Goal: Information Seeking & Learning: Learn about a topic

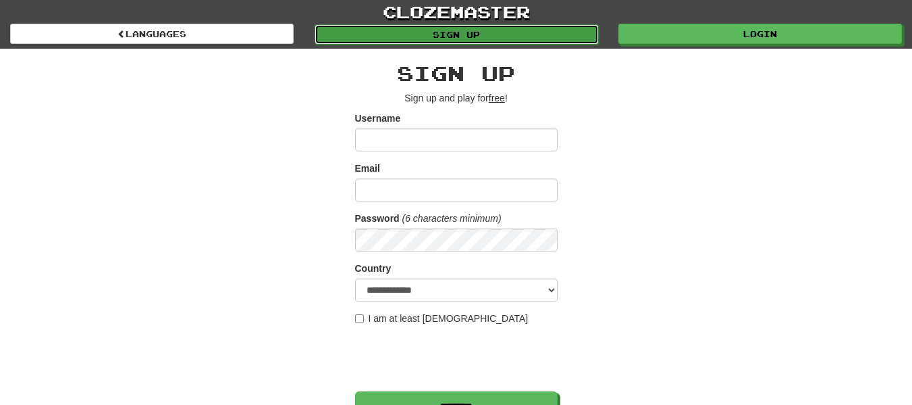
click at [552, 28] on link "Sign up" at bounding box center [457, 34] width 284 height 20
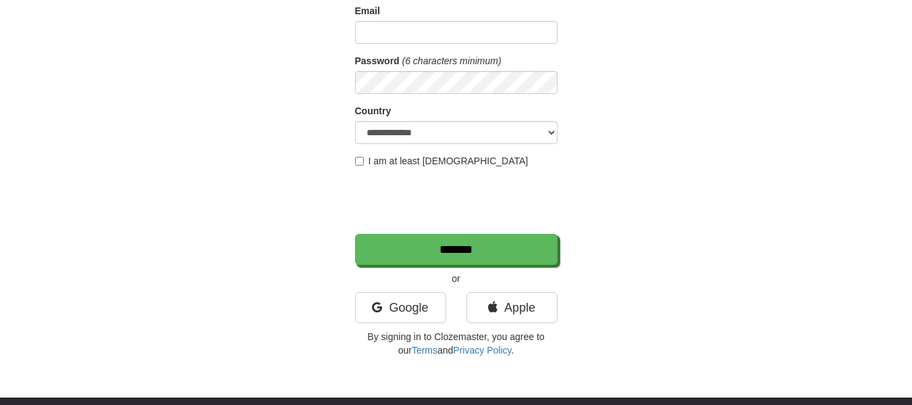
scroll to position [165, 0]
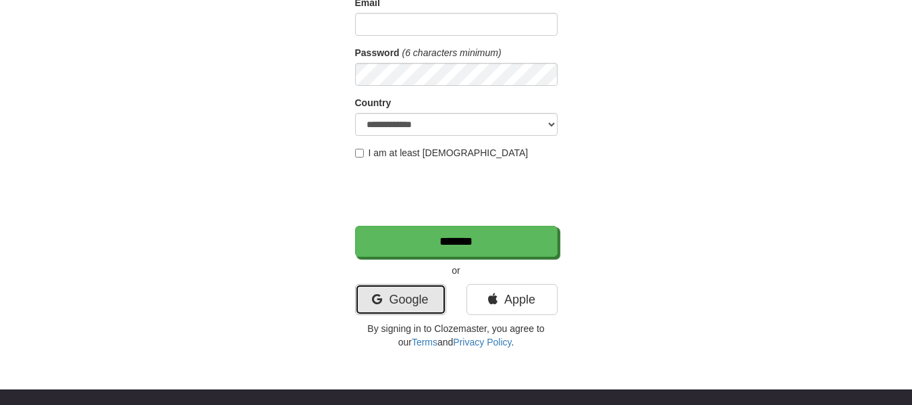
click at [405, 293] on link "Google" at bounding box center [400, 299] width 91 height 31
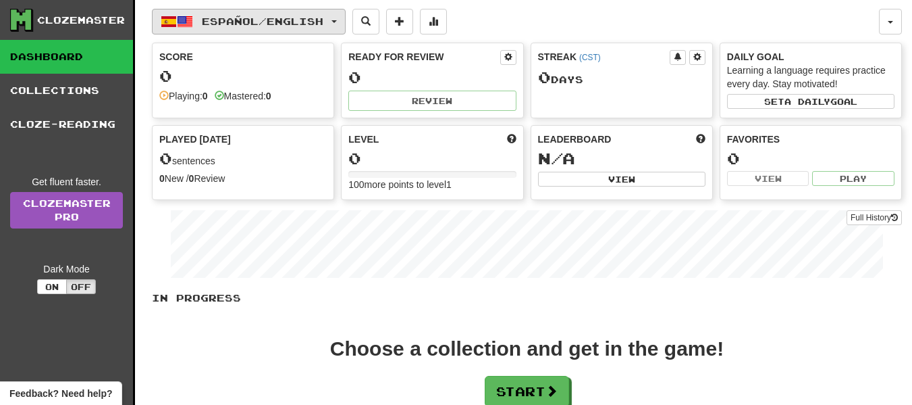
click at [304, 20] on span "Español / English" at bounding box center [263, 21] width 122 height 11
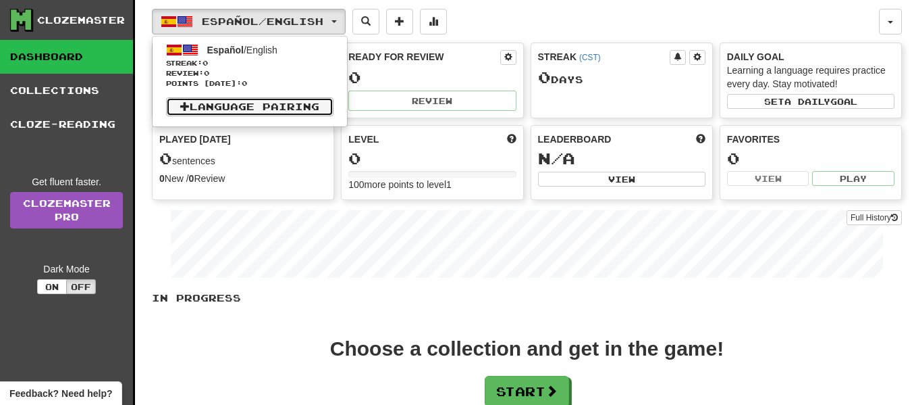
click at [267, 105] on link "Language Pairing" at bounding box center [250, 106] width 168 height 19
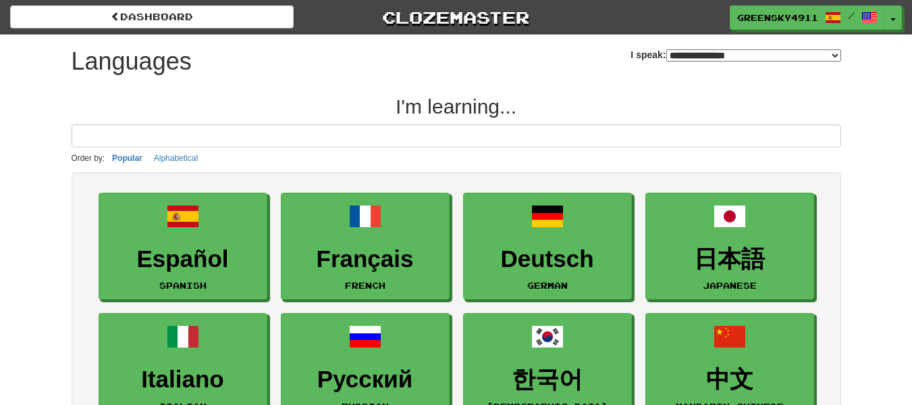
click at [717, 51] on select "**********" at bounding box center [754, 55] width 175 height 12
select select "*******"
click at [667, 49] on select "**********" at bounding box center [754, 55] width 175 height 12
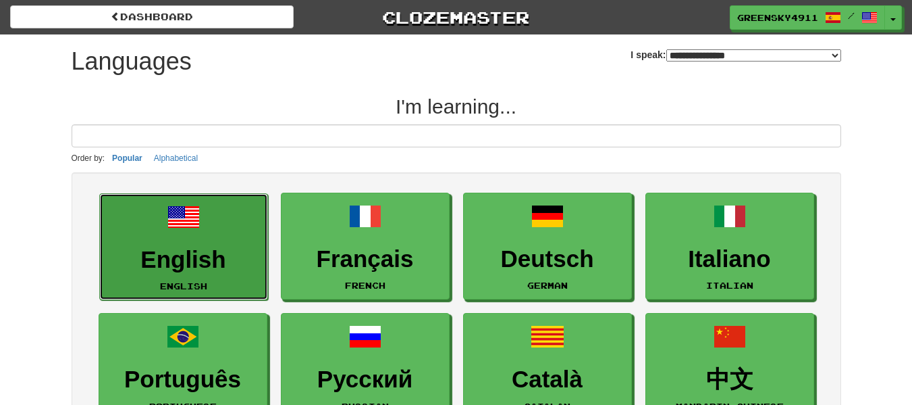
click at [186, 254] on h3 "English" at bounding box center [184, 260] width 154 height 26
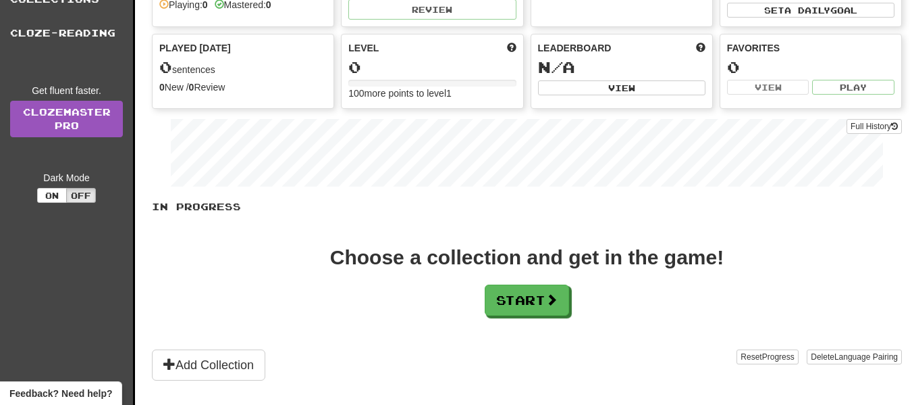
scroll to position [127, 0]
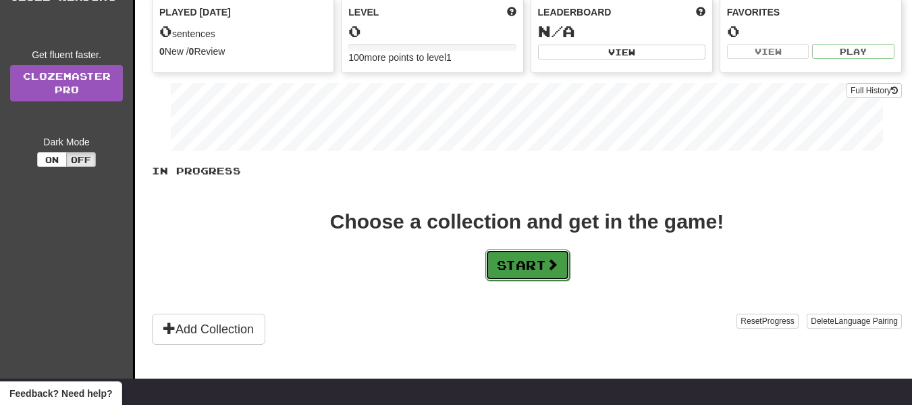
click at [552, 265] on span at bounding box center [552, 264] width 12 height 12
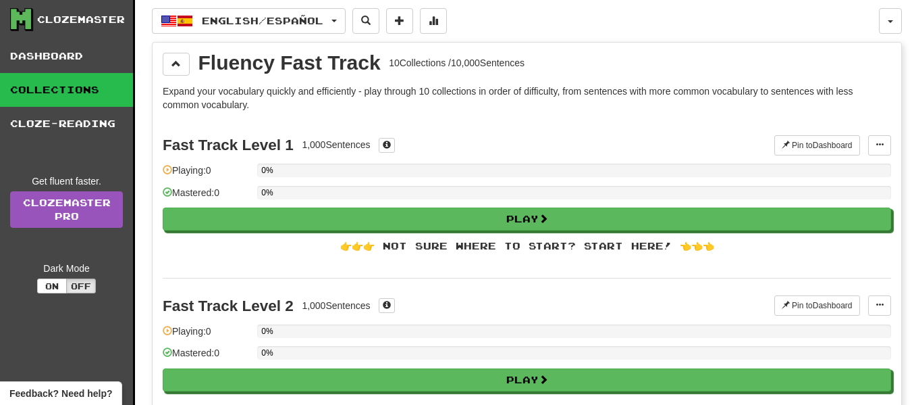
scroll to position [1, 0]
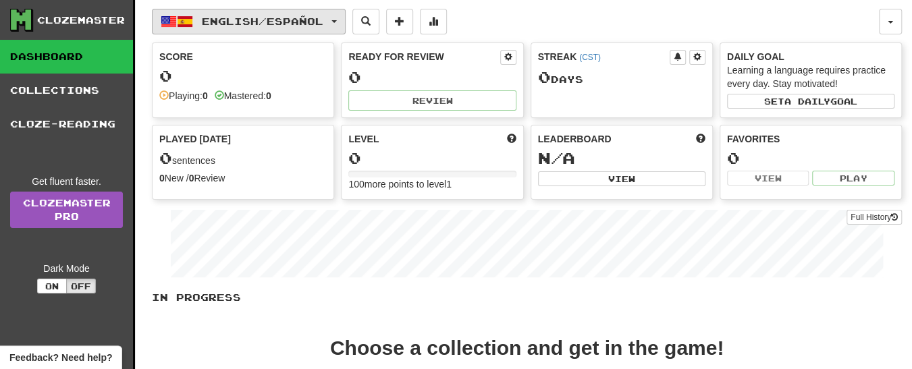
click at [315, 27] on button "English / Español" at bounding box center [249, 22] width 194 height 26
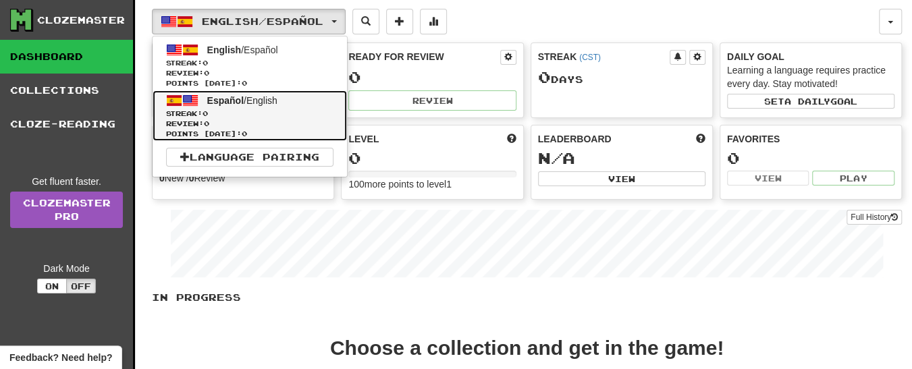
click at [274, 113] on span "Streak: 0" at bounding box center [250, 114] width 168 height 10
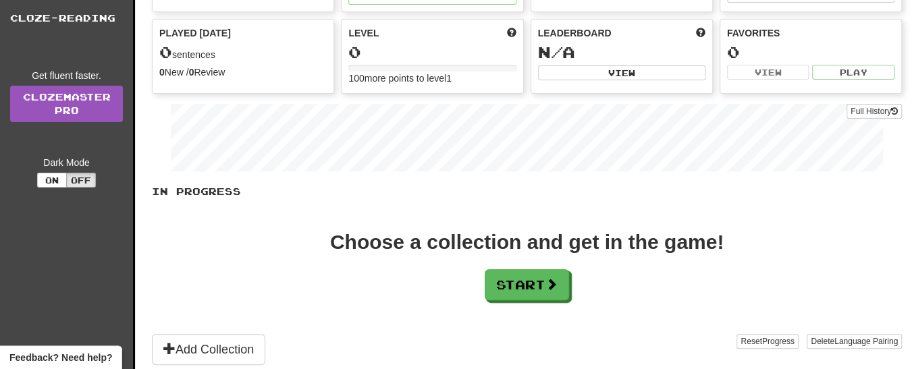
scroll to position [133, 0]
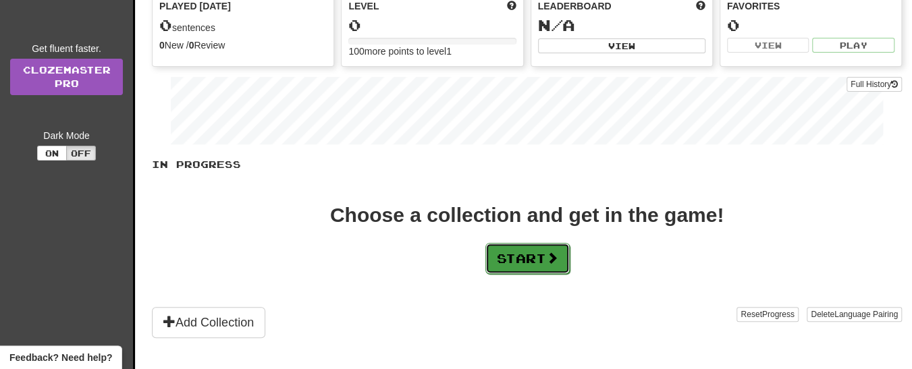
click at [536, 249] on button "Start" at bounding box center [528, 258] width 84 height 31
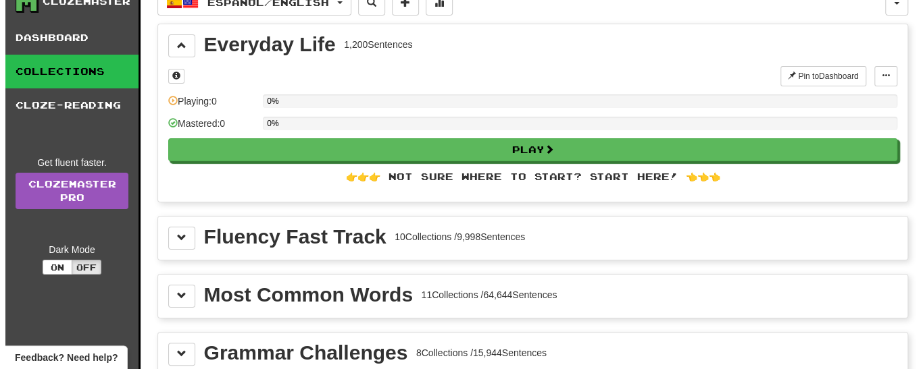
scroll to position [0, 0]
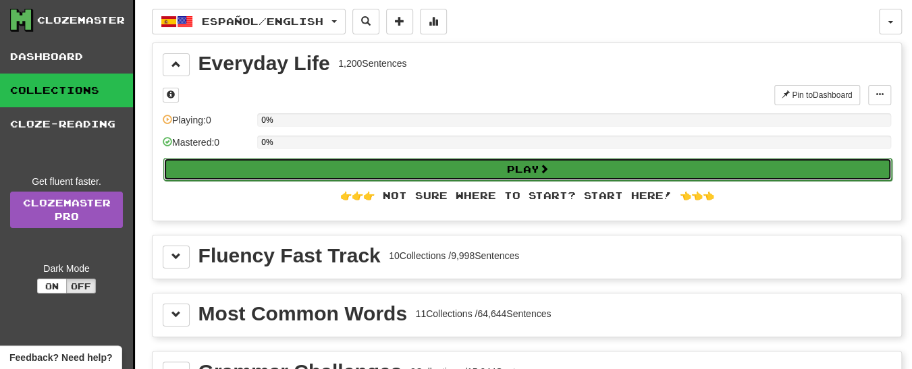
click at [492, 170] on button "Play" at bounding box center [527, 169] width 729 height 23
select select "**"
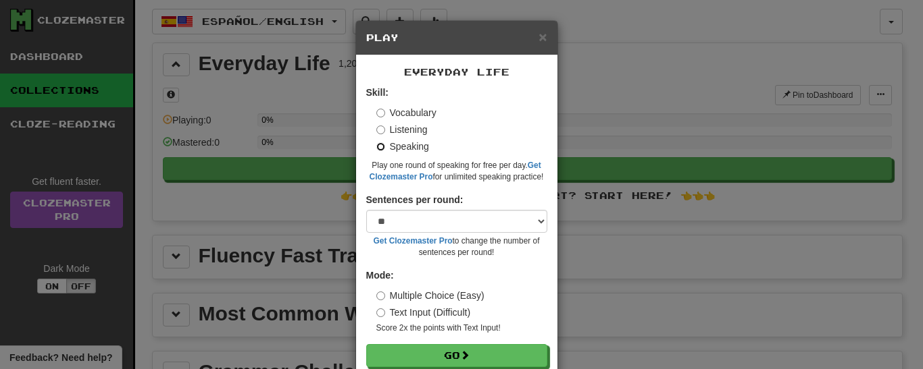
scroll to position [28, 0]
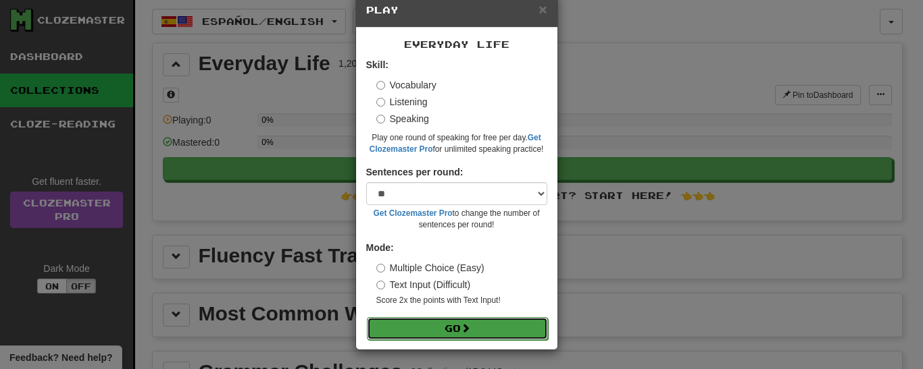
click at [461, 326] on span at bounding box center [465, 328] width 9 height 9
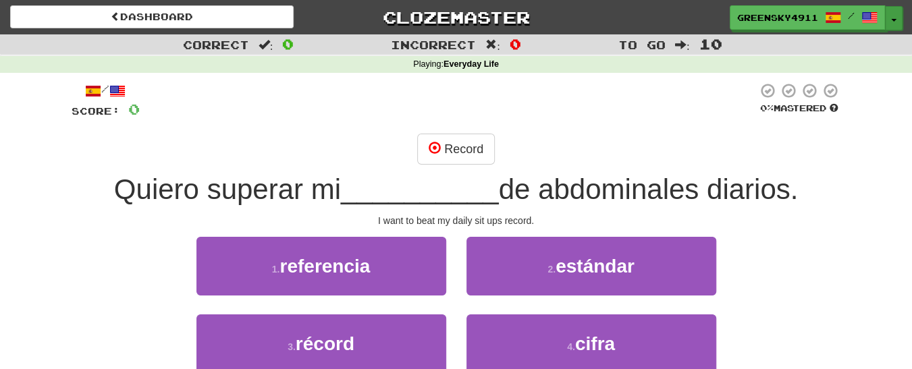
click at [892, 17] on button "Toggle Dropdown" at bounding box center [894, 18] width 18 height 24
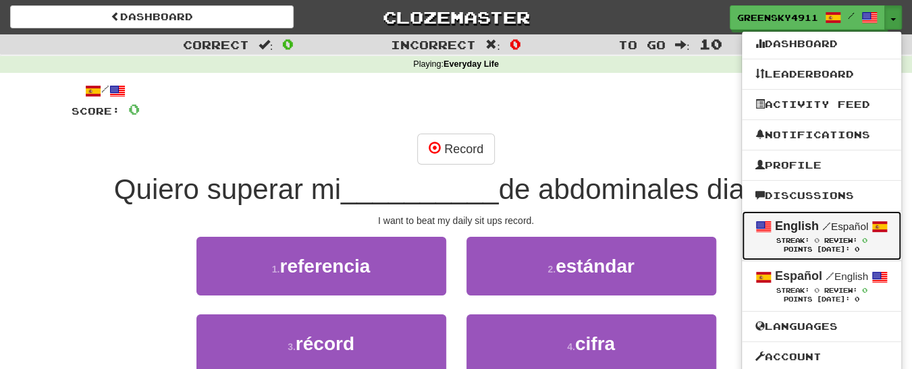
click at [844, 228] on small "/ Español" at bounding box center [846, 226] width 46 height 11
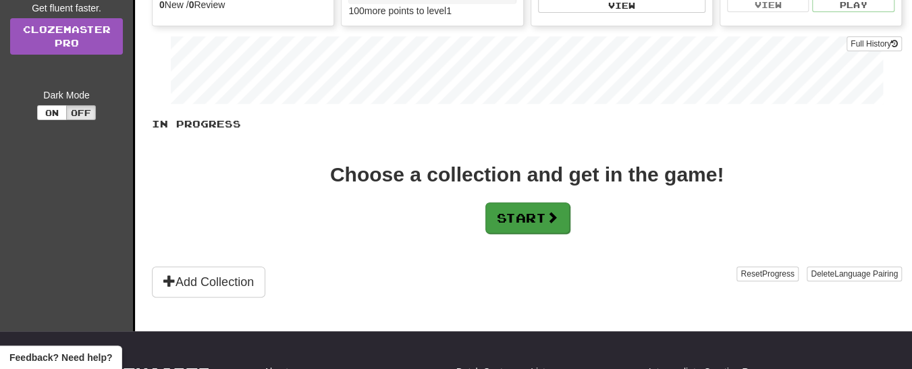
scroll to position [174, 0]
click at [526, 207] on button "Start" at bounding box center [528, 218] width 84 height 31
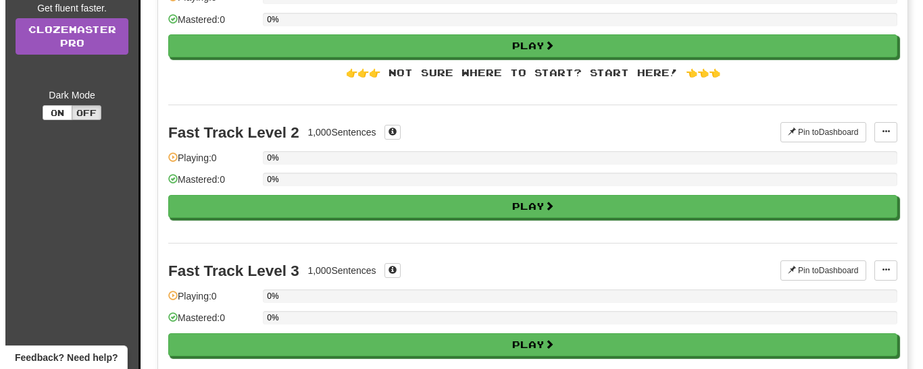
scroll to position [0, 0]
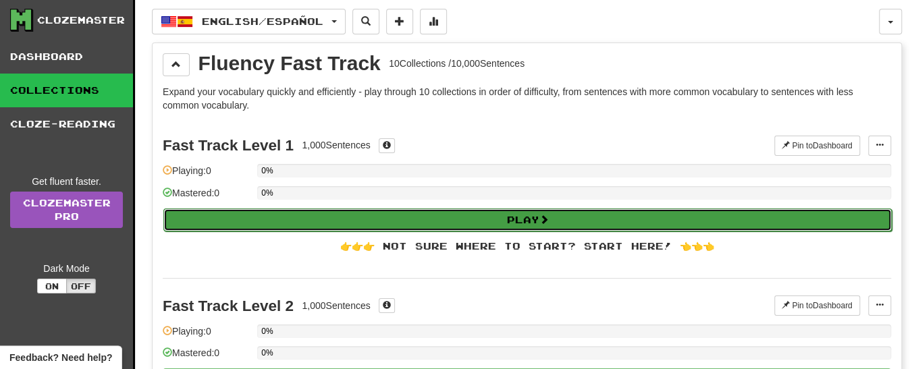
click at [474, 220] on button "Play" at bounding box center [527, 220] width 729 height 23
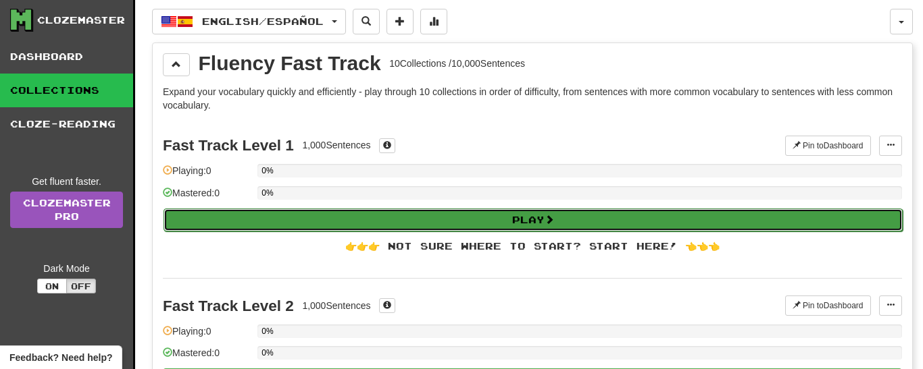
select select "**"
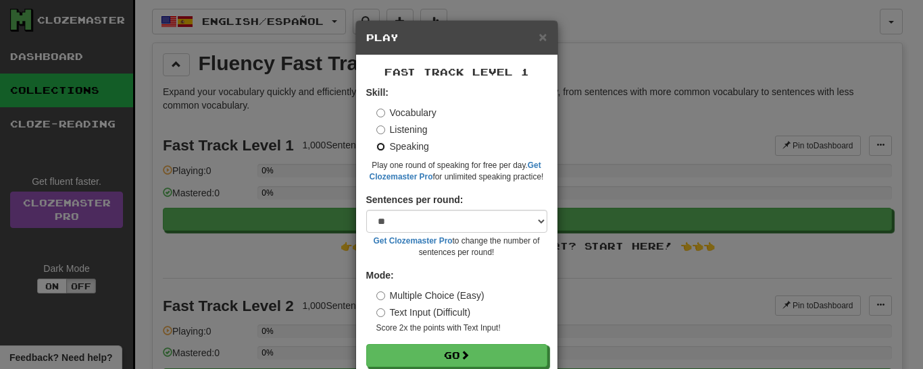
scroll to position [28, 0]
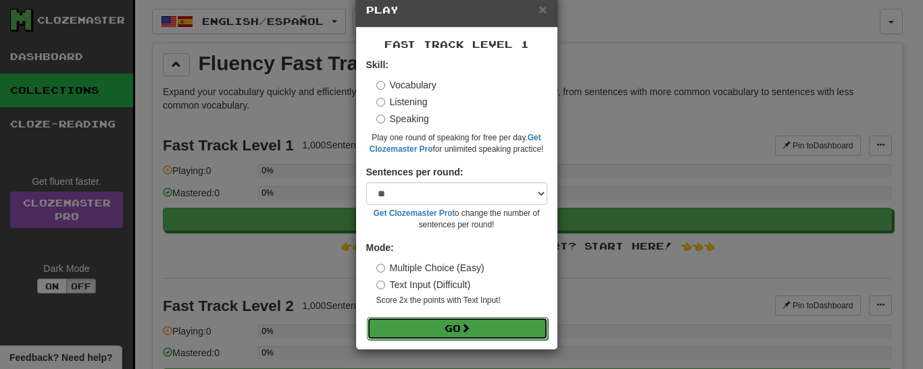
click at [475, 324] on button "Go" at bounding box center [457, 328] width 181 height 23
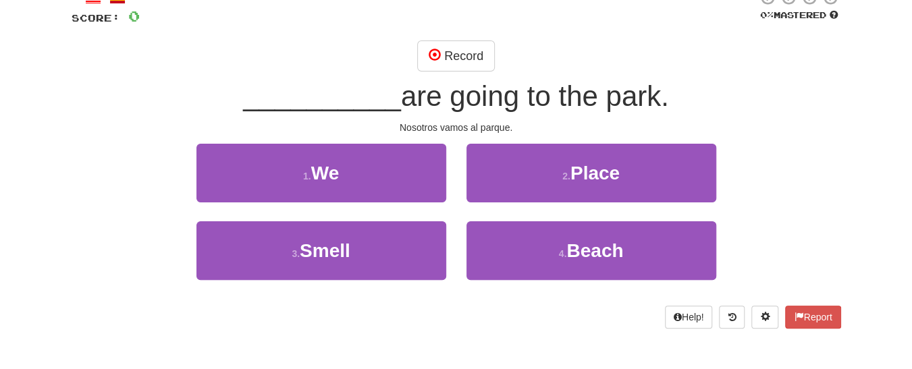
scroll to position [91, 0]
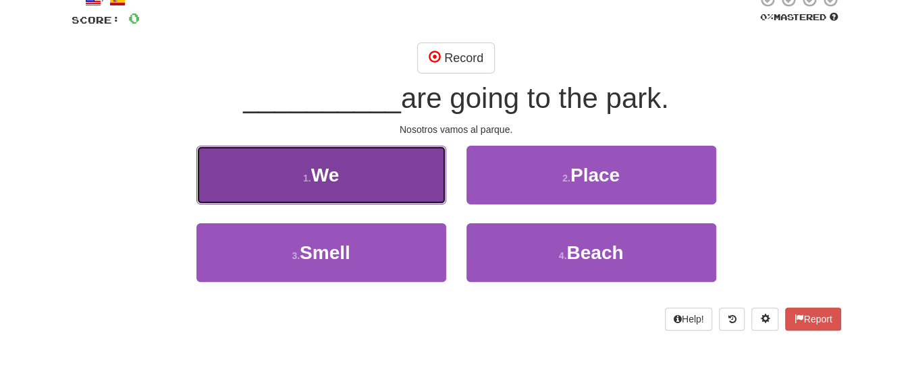
click at [306, 180] on small "1 ." at bounding box center [307, 178] width 8 height 11
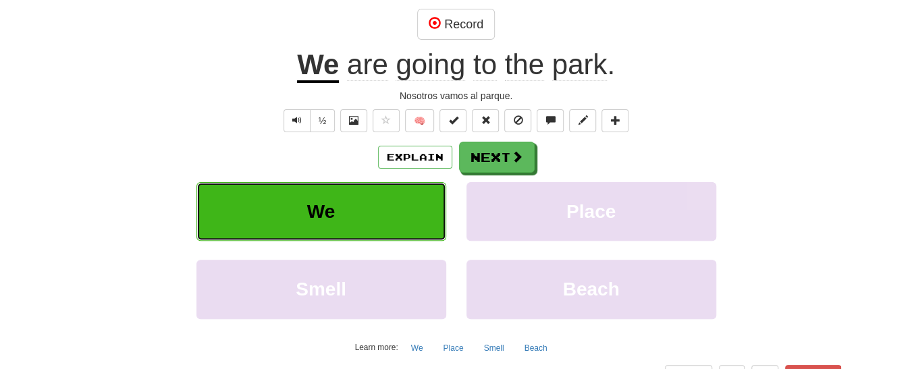
scroll to position [133, 0]
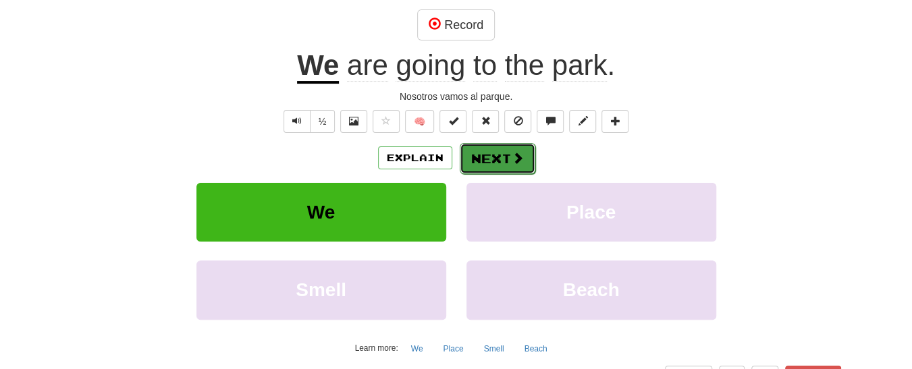
click at [493, 153] on button "Next" at bounding box center [498, 158] width 76 height 31
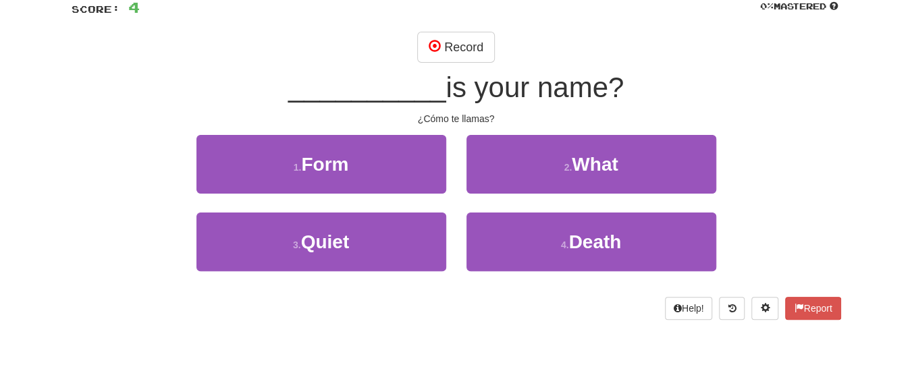
scroll to position [101, 0]
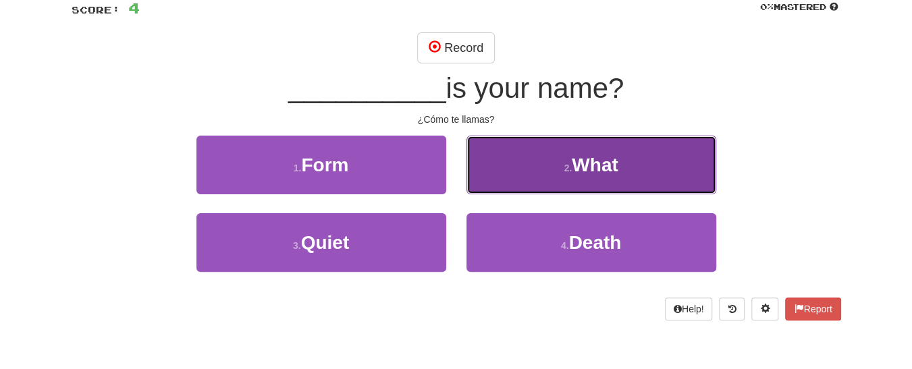
click at [623, 159] on button "2 . What" at bounding box center [592, 165] width 250 height 59
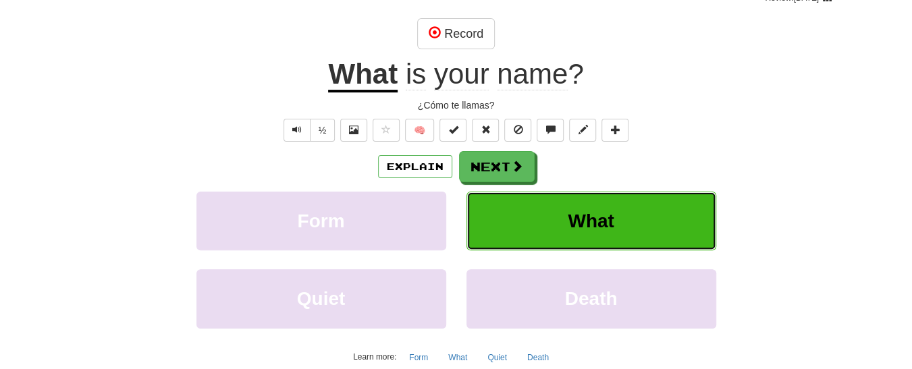
scroll to position [125, 0]
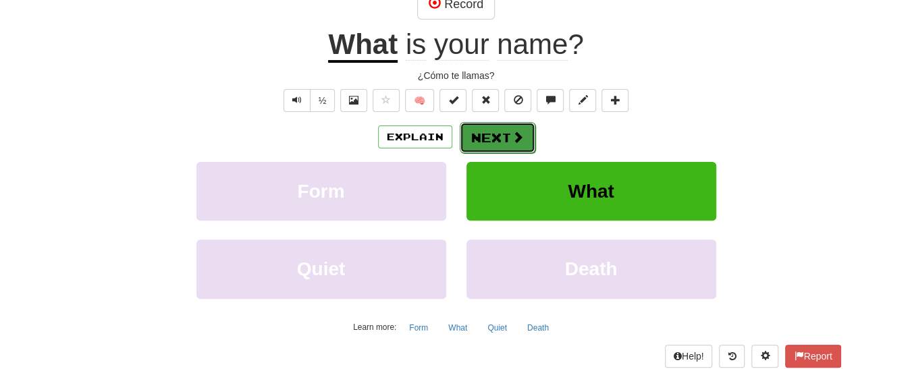
click at [490, 140] on button "Next" at bounding box center [498, 137] width 76 height 31
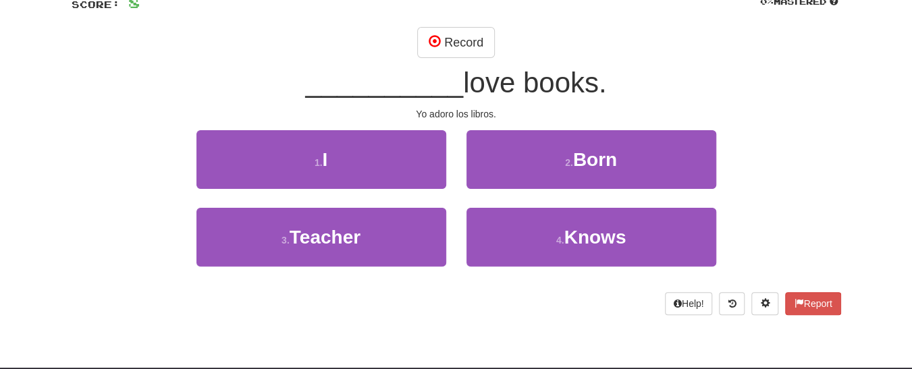
scroll to position [106, 0]
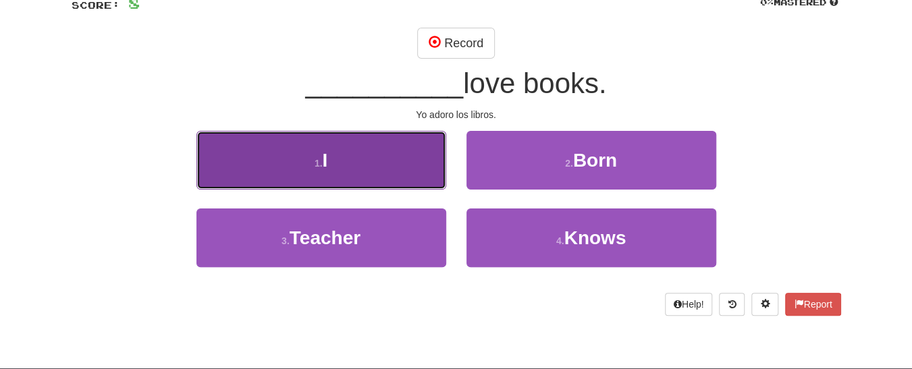
click at [363, 155] on button "1 . I" at bounding box center [322, 160] width 250 height 59
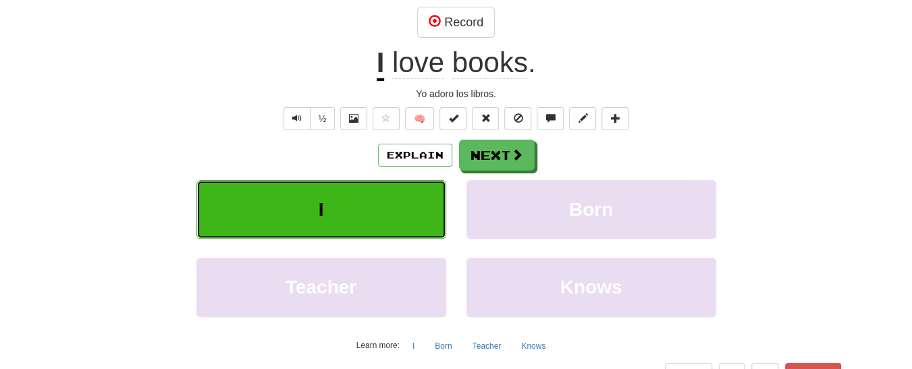
scroll to position [136, 0]
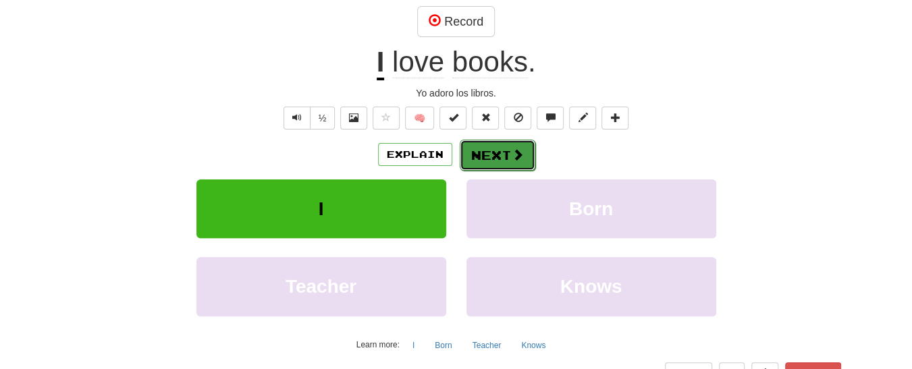
click at [490, 143] on button "Next" at bounding box center [498, 155] width 76 height 31
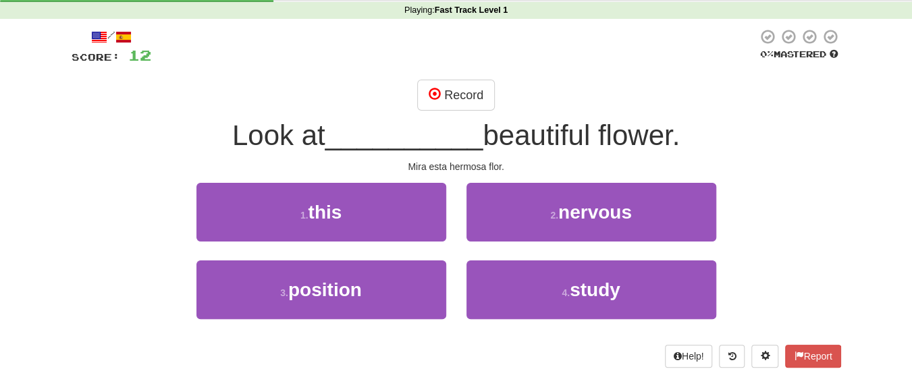
scroll to position [55, 0]
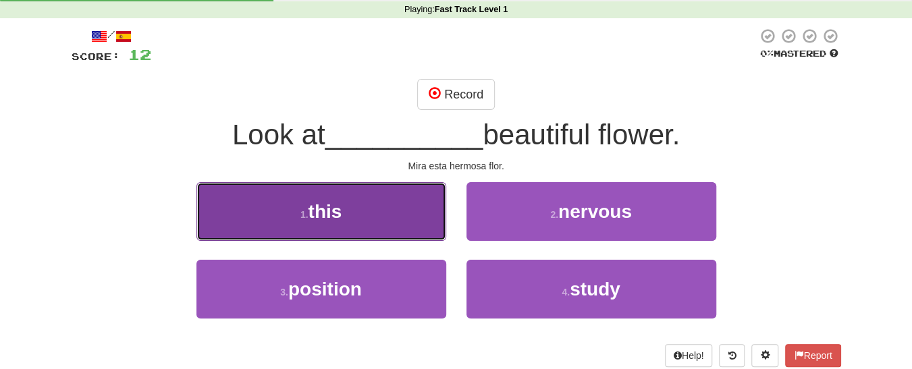
click at [339, 213] on span "this" at bounding box center [325, 211] width 34 height 21
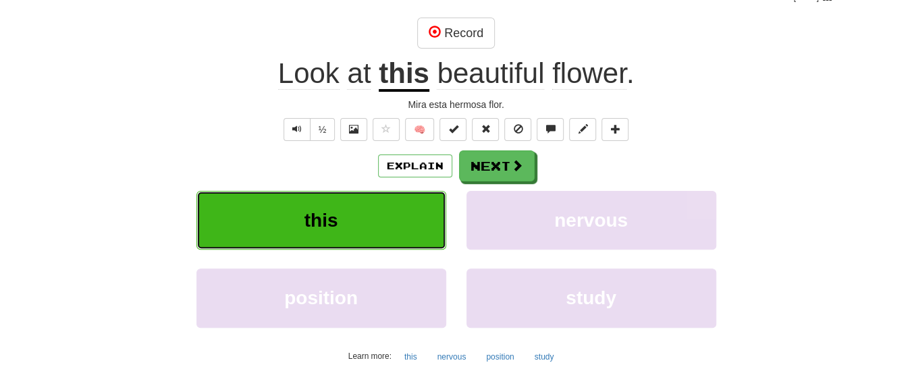
scroll to position [124, 0]
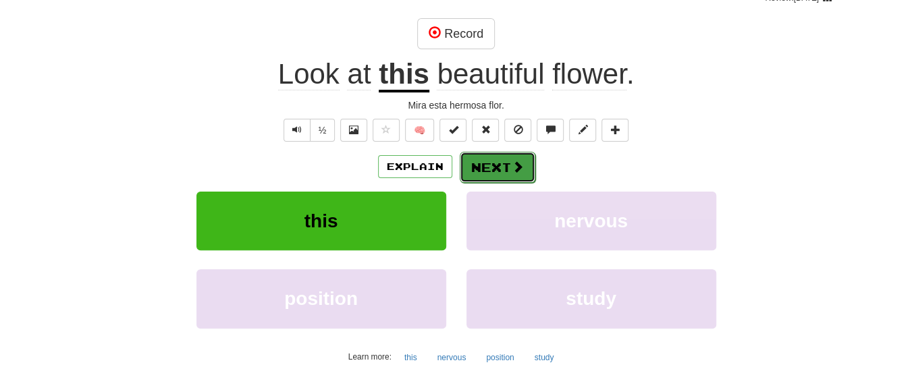
click at [512, 168] on span at bounding box center [518, 167] width 12 height 12
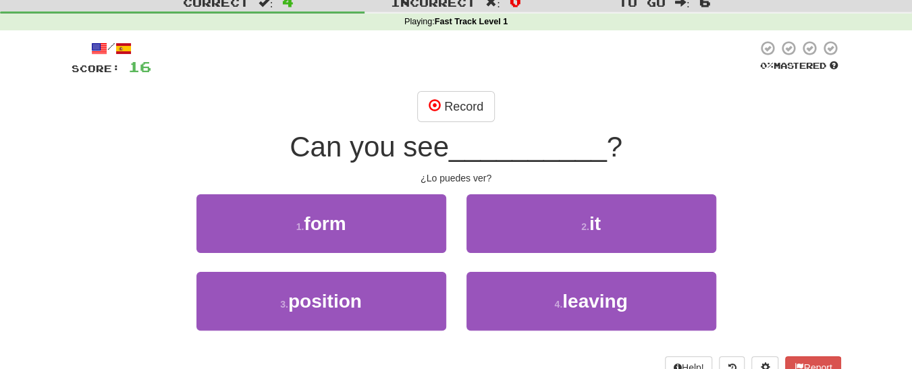
scroll to position [53, 0]
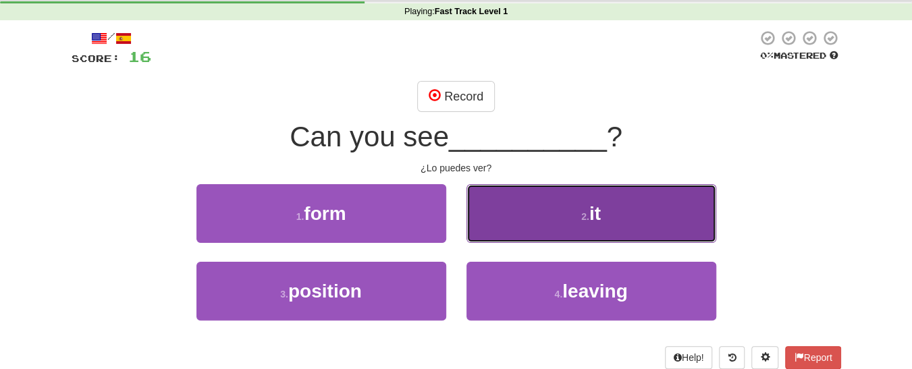
click at [617, 208] on button "2 . it" at bounding box center [592, 213] width 250 height 59
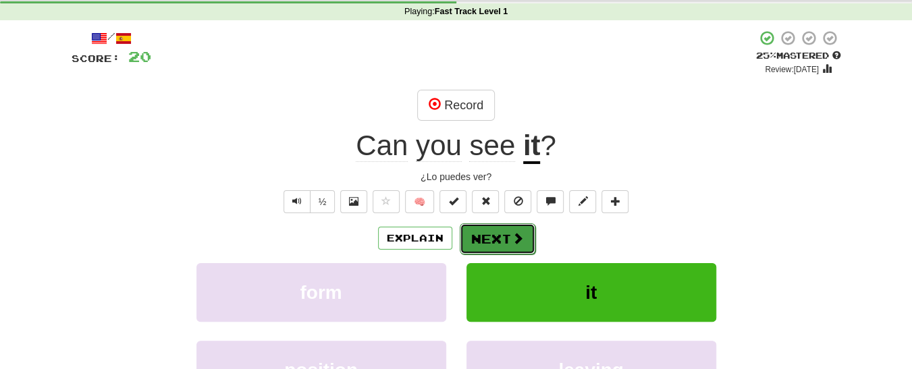
click at [514, 232] on span at bounding box center [518, 238] width 12 height 12
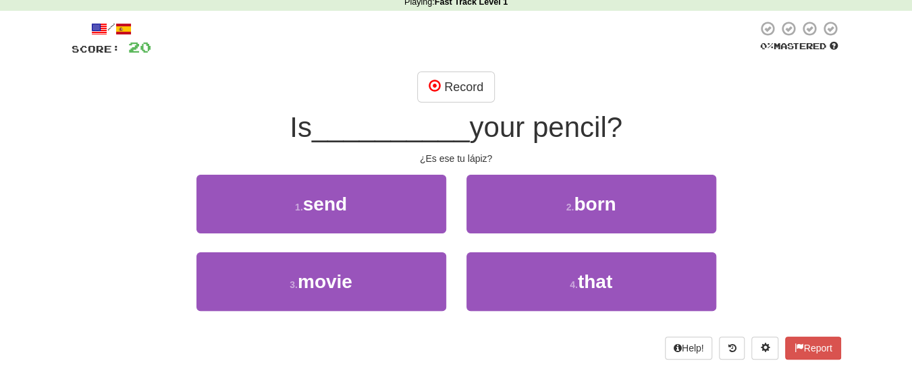
scroll to position [59, 0]
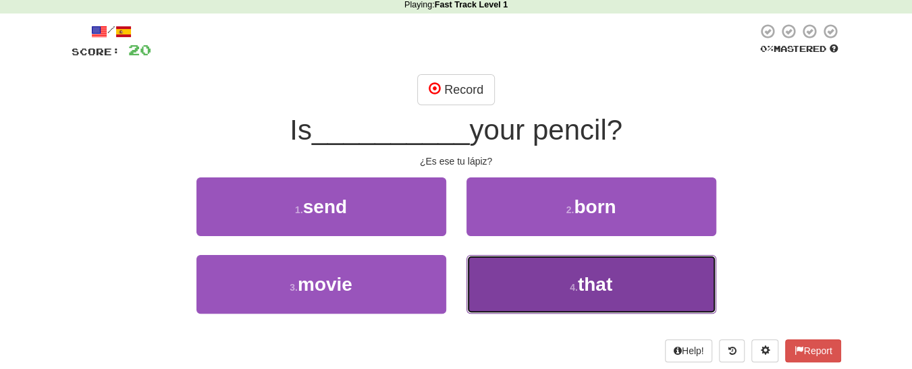
click at [542, 289] on button "4 . that" at bounding box center [592, 284] width 250 height 59
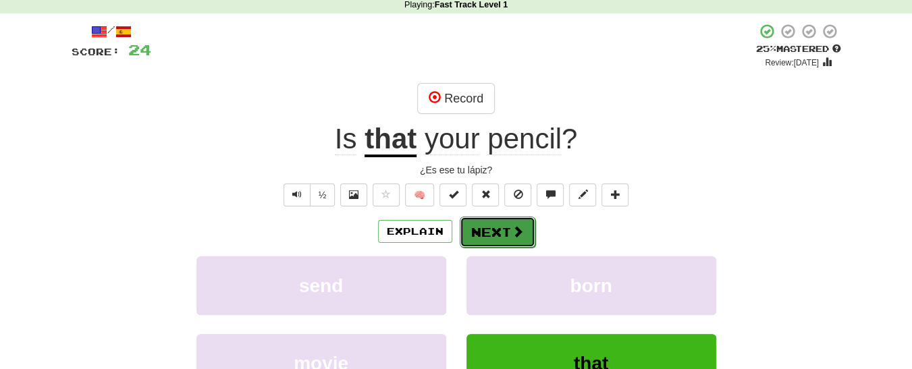
click at [496, 226] on button "Next" at bounding box center [498, 232] width 76 height 31
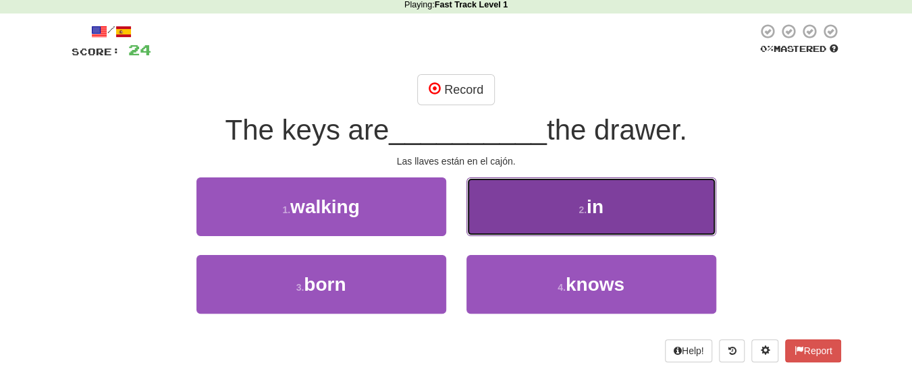
click at [582, 211] on small "2 ." at bounding box center [583, 210] width 8 height 11
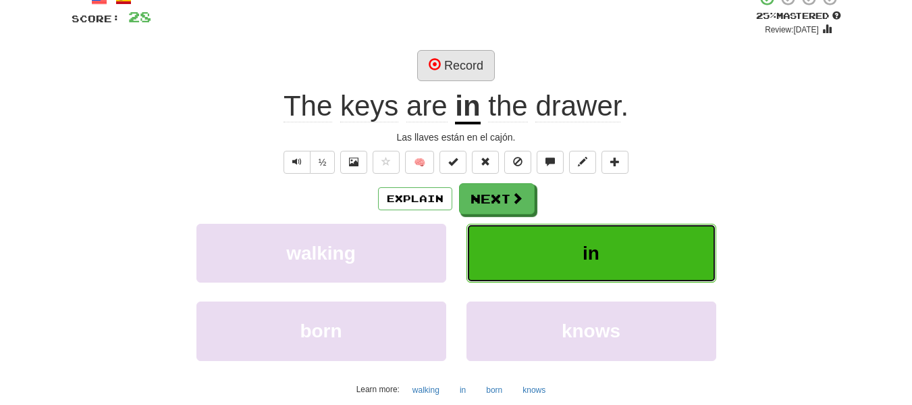
scroll to position [0, 0]
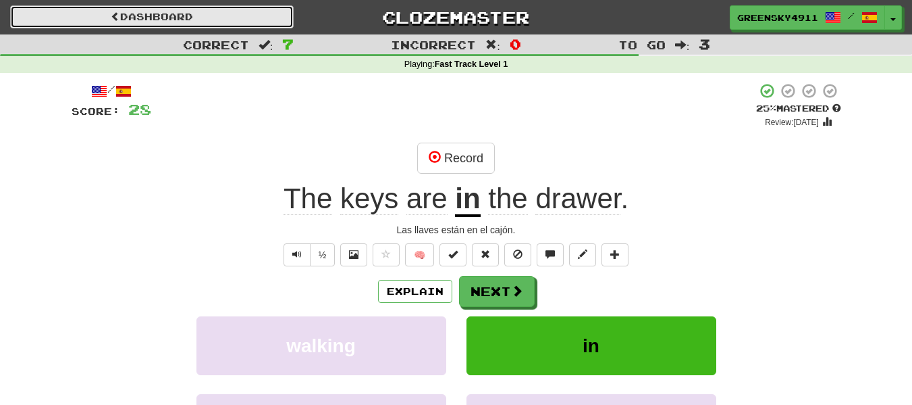
click at [112, 19] on span at bounding box center [115, 15] width 9 height 9
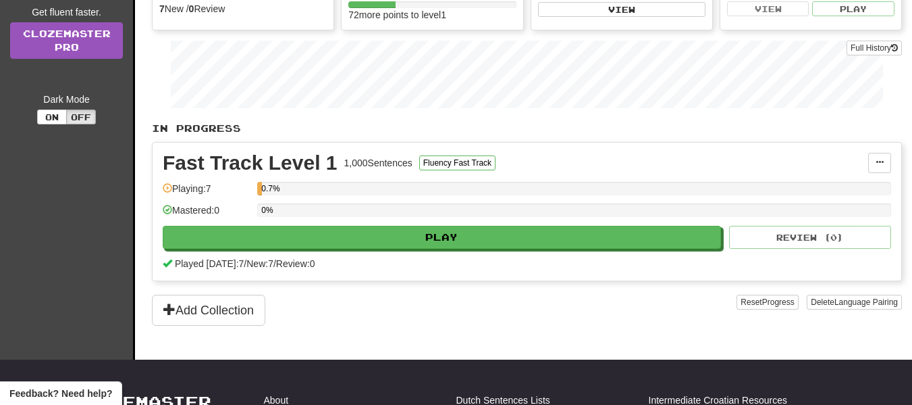
scroll to position [169, 0]
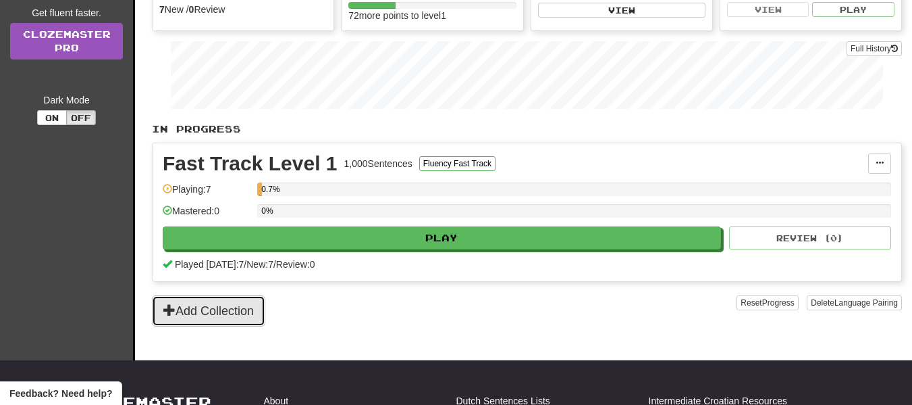
click at [193, 307] on button "Add Collection" at bounding box center [208, 310] width 113 height 31
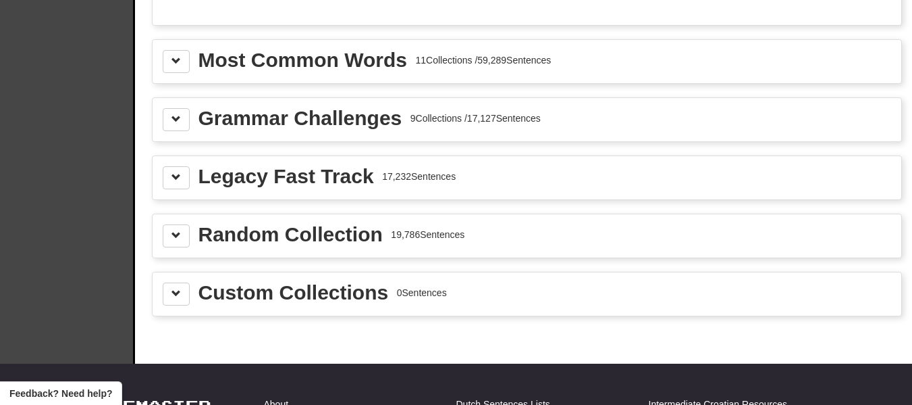
scroll to position [1500, 0]
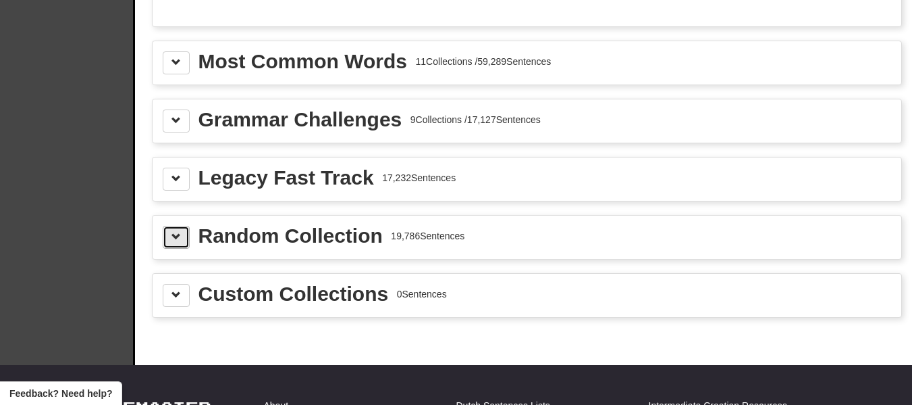
click at [178, 238] on span at bounding box center [176, 236] width 9 height 9
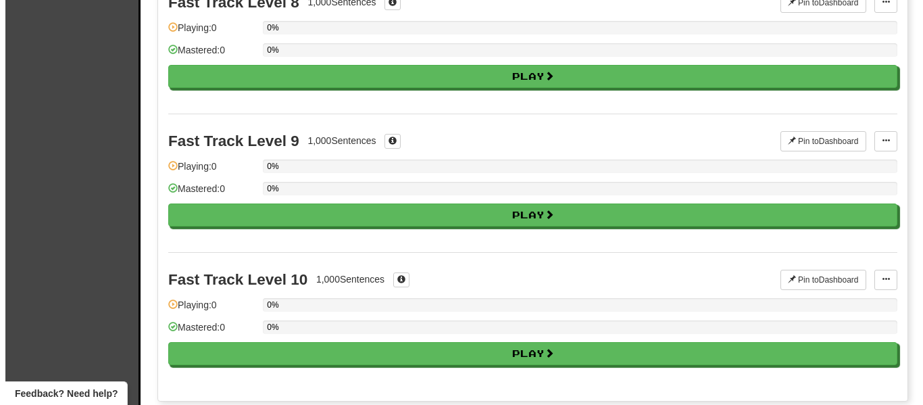
scroll to position [1125, 0]
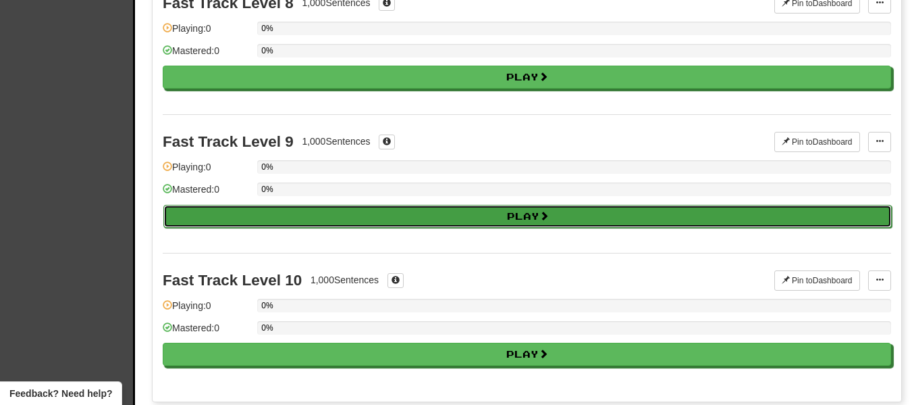
click at [310, 212] on button "Play" at bounding box center [527, 216] width 729 height 23
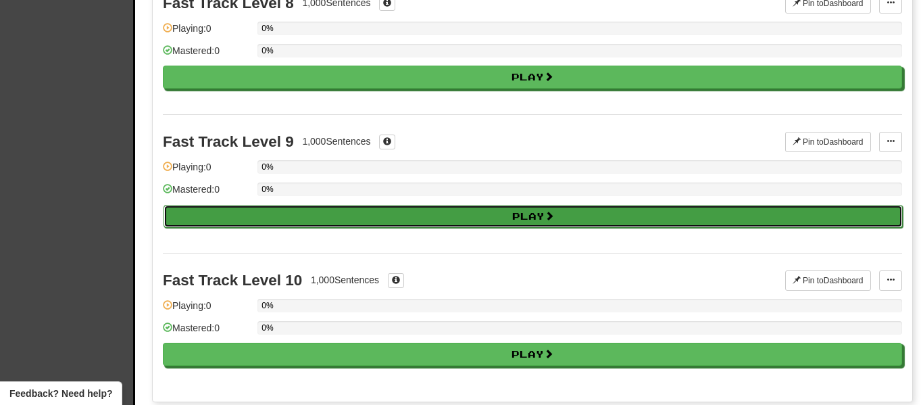
select select "**"
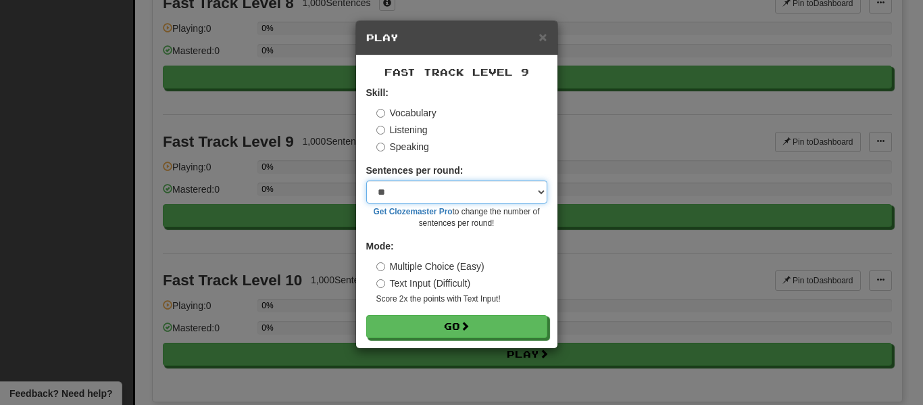
click at [417, 190] on select "* ** ** ** ** ** *** ********" at bounding box center [456, 191] width 181 height 23
click at [464, 146] on div "Speaking" at bounding box center [461, 147] width 171 height 14
click at [465, 184] on select "* ** ** ** ** ** *** ********" at bounding box center [456, 191] width 181 height 23
click at [439, 136] on div "Vocabulary Listening Speaking" at bounding box center [461, 129] width 171 height 47
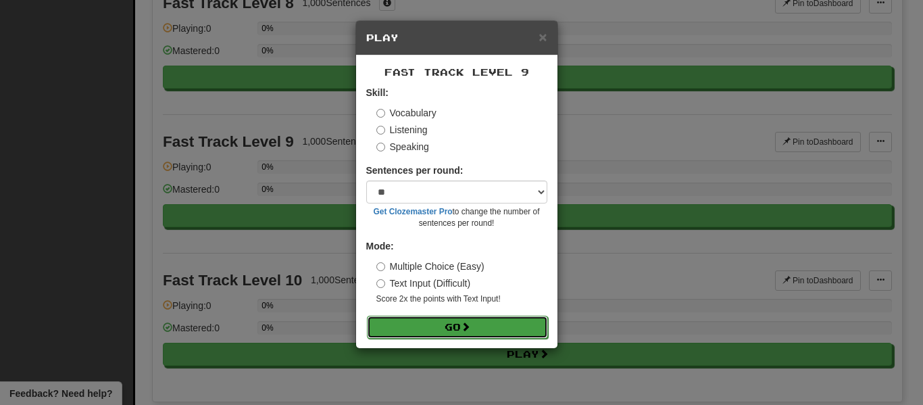
click at [482, 329] on button "Go" at bounding box center [457, 326] width 181 height 23
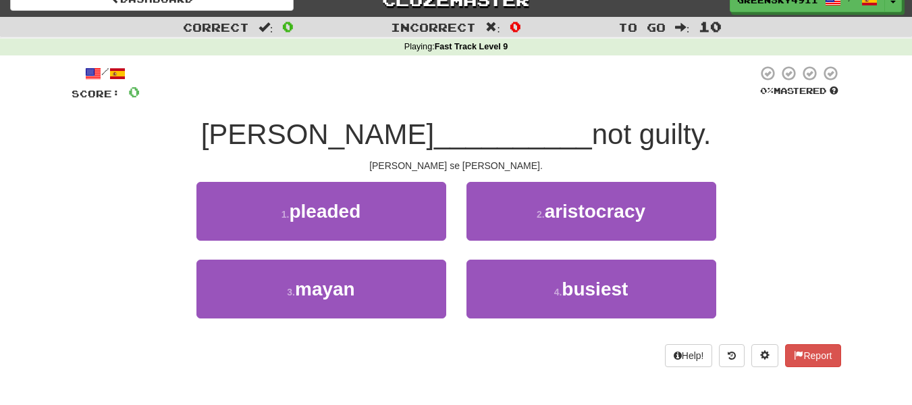
scroll to position [18, 0]
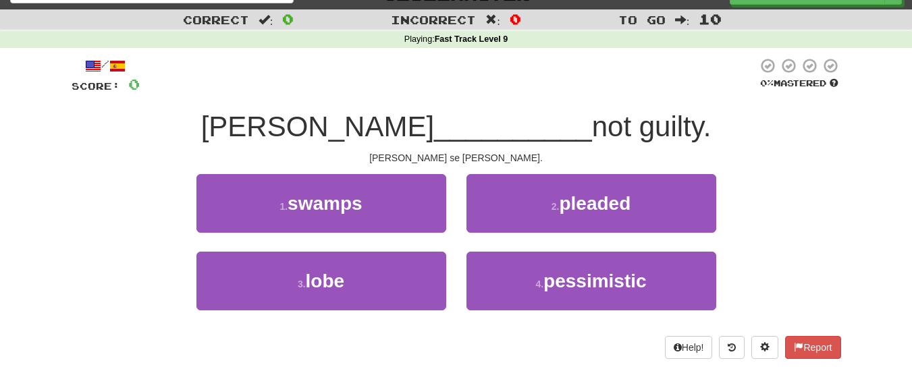
scroll to position [24, 0]
